Goal: Task Accomplishment & Management: Manage account settings

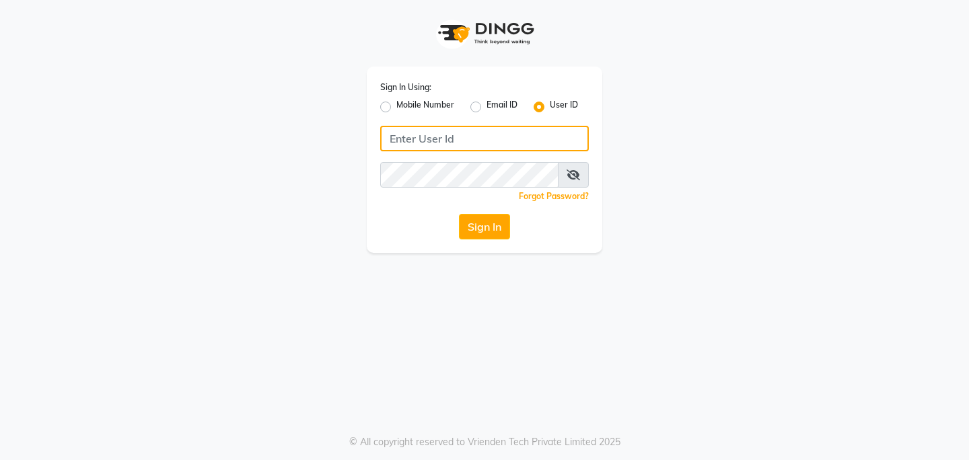
click at [421, 141] on input "Username" at bounding box center [484, 139] width 209 height 26
type input "[PERSON_NAME]"
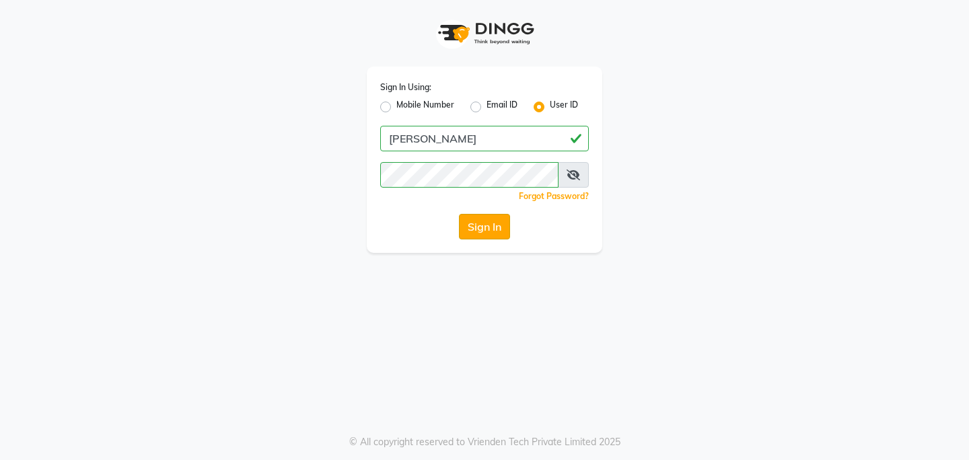
click at [476, 221] on button "Sign In" at bounding box center [484, 227] width 51 height 26
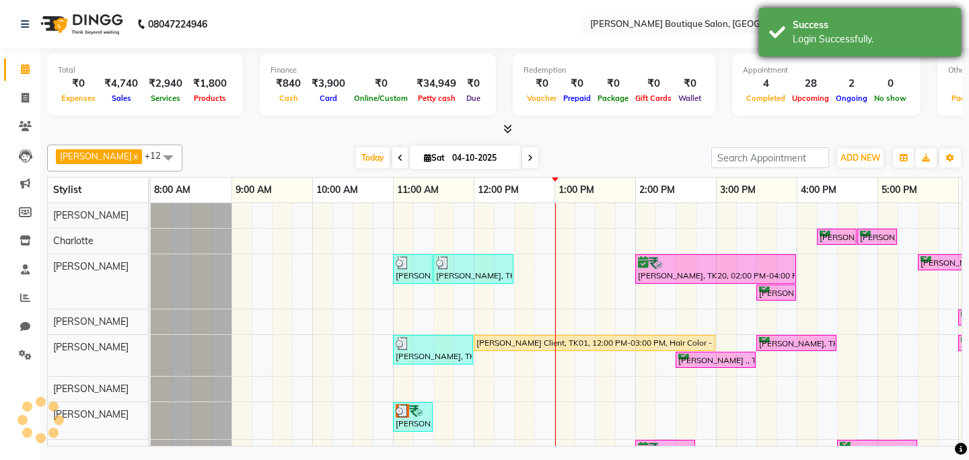
select select "en"
click at [863, 36] on div "Login Successfully." at bounding box center [872, 39] width 158 height 14
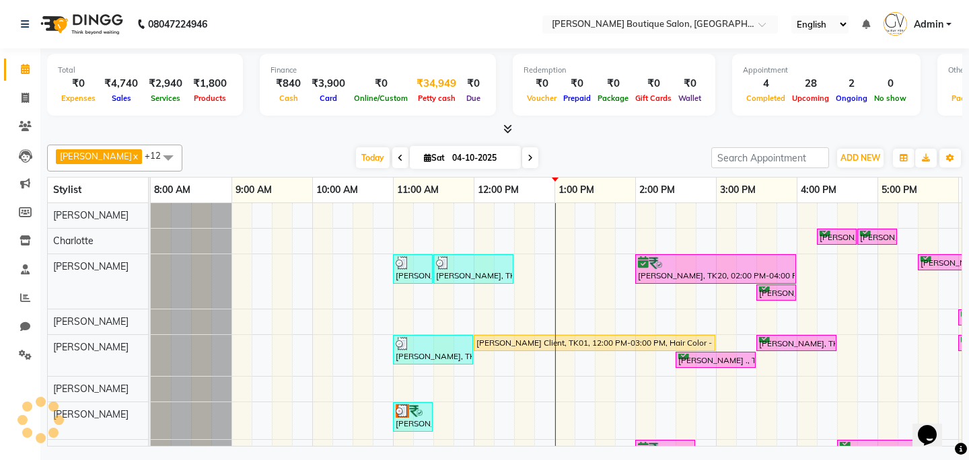
click at [431, 81] on div "₹34,949" at bounding box center [436, 83] width 50 height 15
select select "4277"
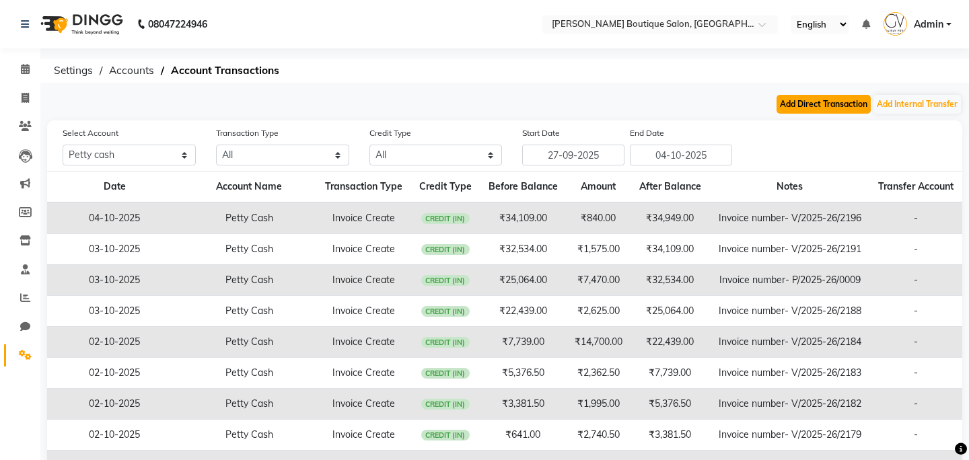
click at [808, 112] on button "Add Direct Transaction" at bounding box center [824, 104] width 94 height 19
select select "direct"
select select "4277"
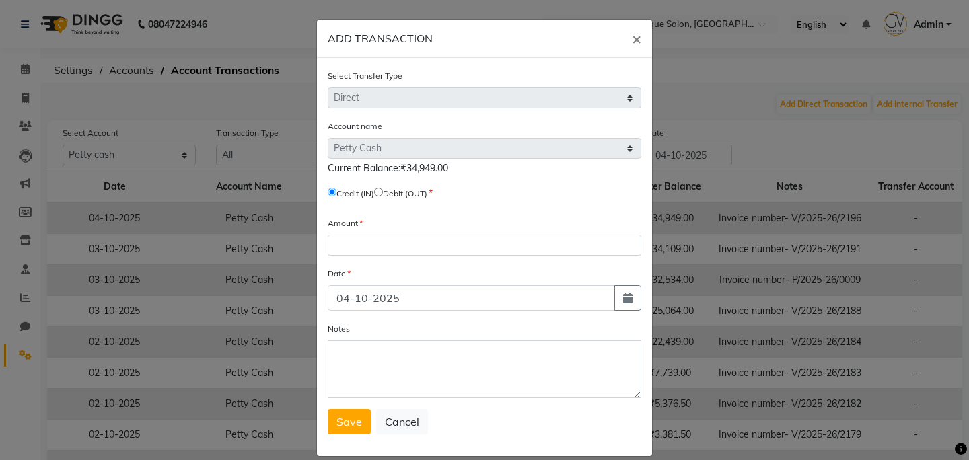
click at [383, 191] on input "radio" at bounding box center [378, 192] width 9 height 9
radio input "true"
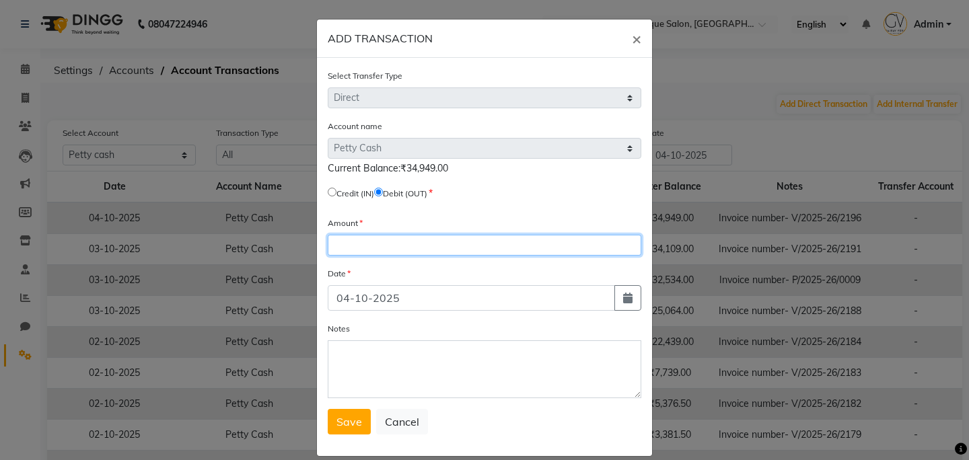
click at [383, 246] on input "number" at bounding box center [485, 245] width 314 height 21
type input "34949"
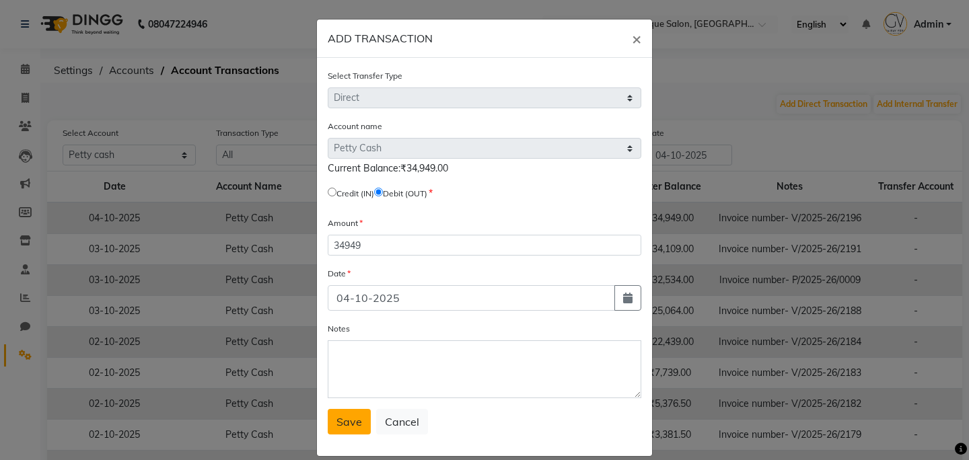
click at [354, 433] on button "Save" at bounding box center [349, 422] width 43 height 26
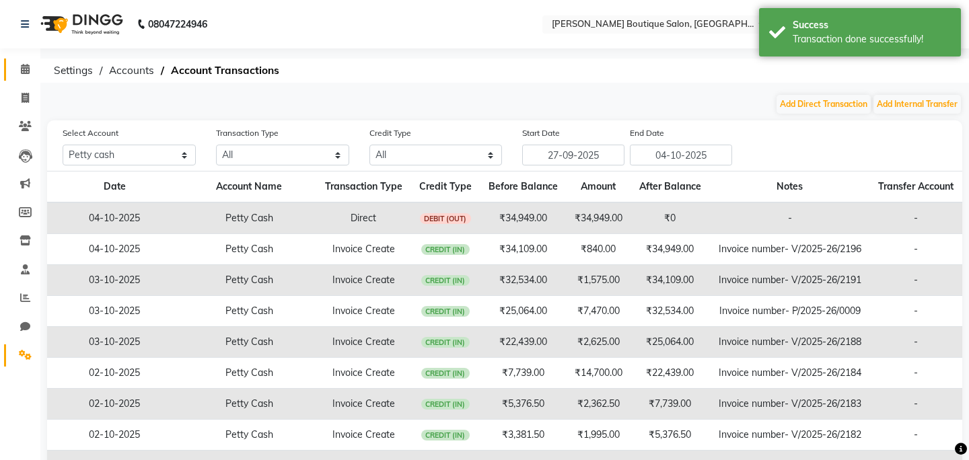
click at [30, 75] on span at bounding box center [25, 69] width 24 height 15
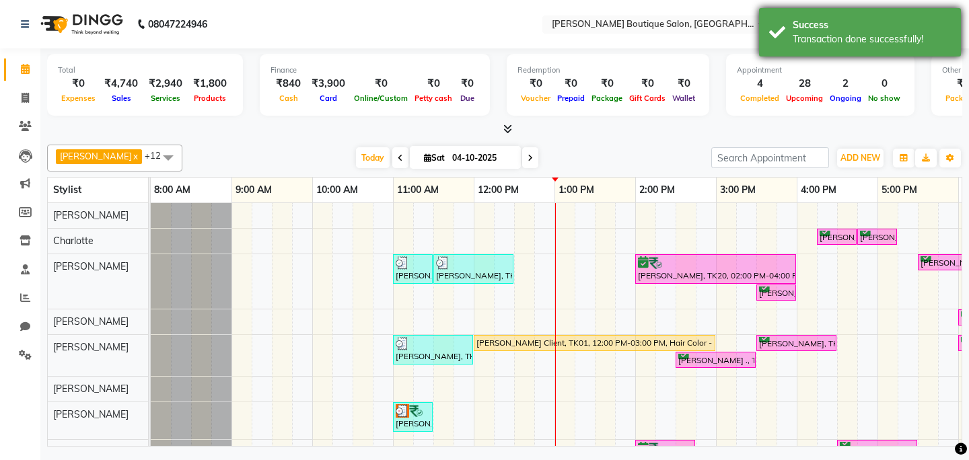
click at [839, 44] on div "Transaction done successfully!" at bounding box center [872, 39] width 158 height 14
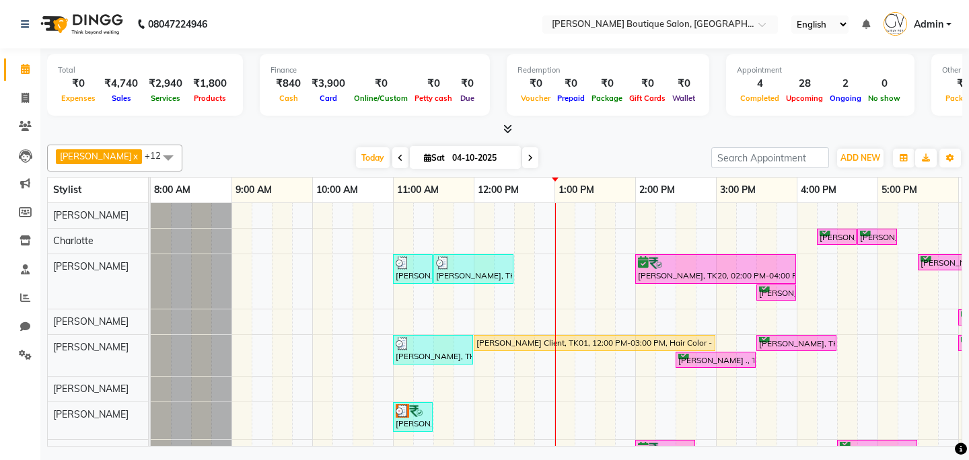
click at [926, 24] on span "Admin" at bounding box center [929, 24] width 30 height 14
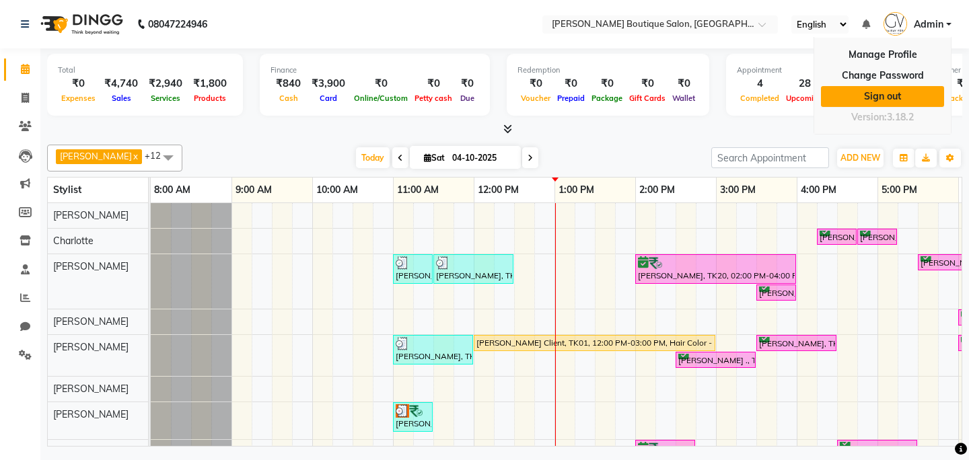
click at [886, 105] on link "Sign out" at bounding box center [882, 96] width 123 height 21
